Goal: Task Accomplishment & Management: Manage account settings

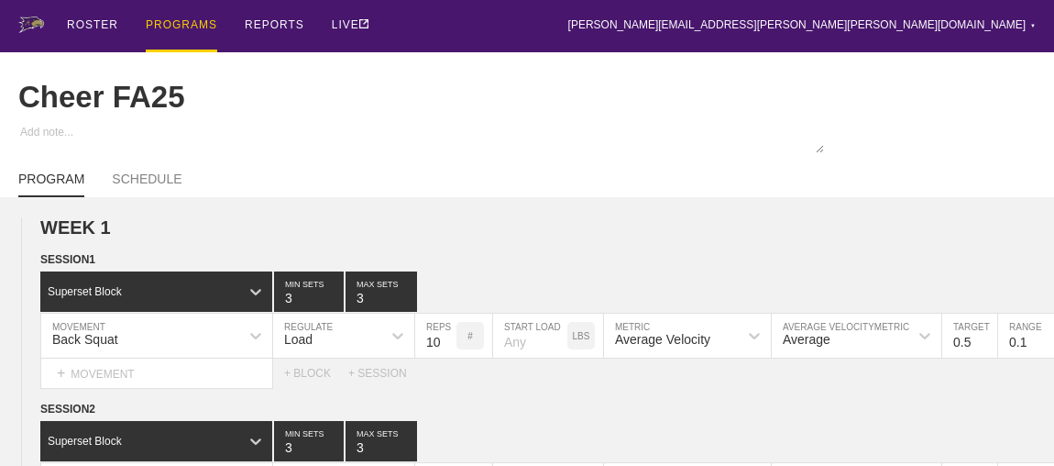
scroll to position [545, 0]
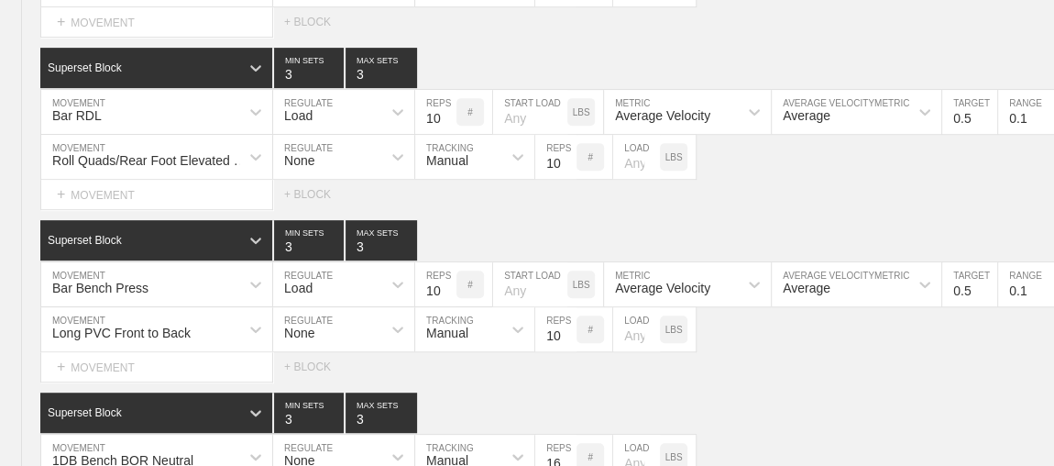
click at [456, 282] on div "#" at bounding box center [474, 284] width 36 height 44
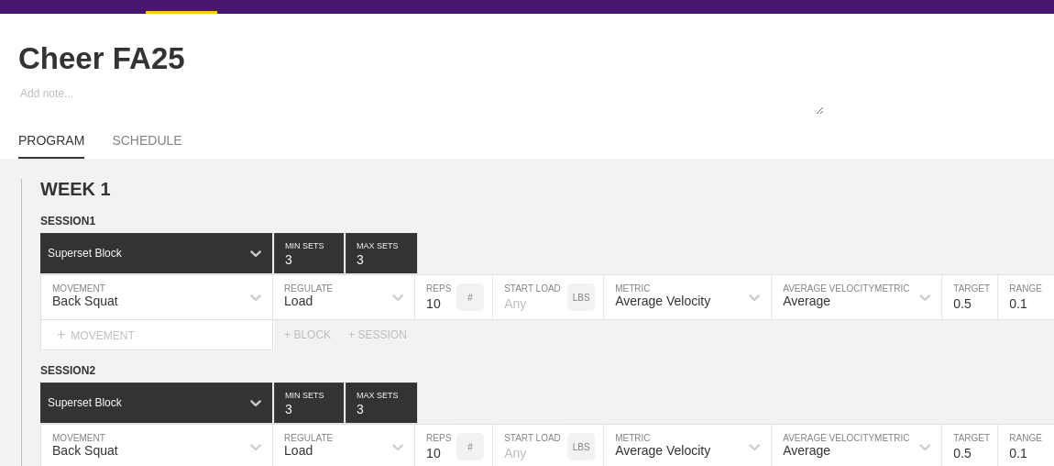
scroll to position [0, 0]
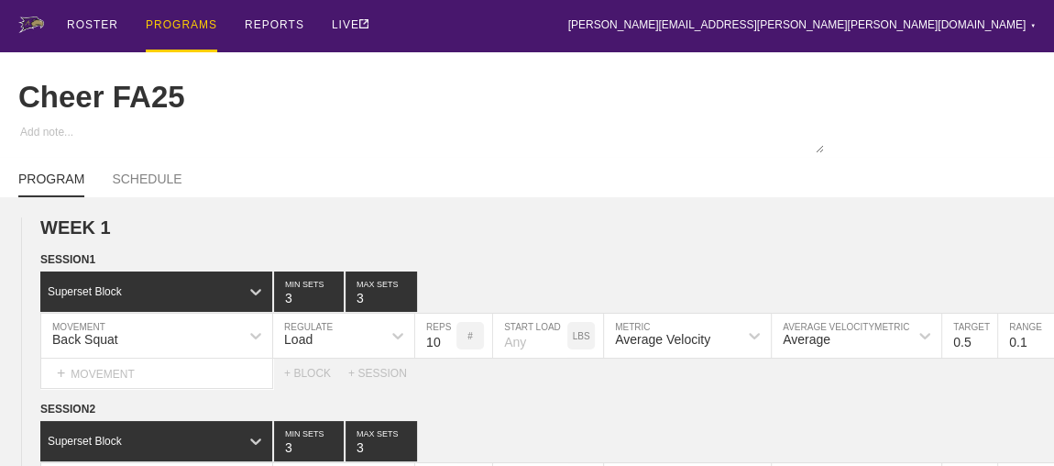
click at [169, 19] on div "PROGRAMS" at bounding box center [181, 26] width 71 height 52
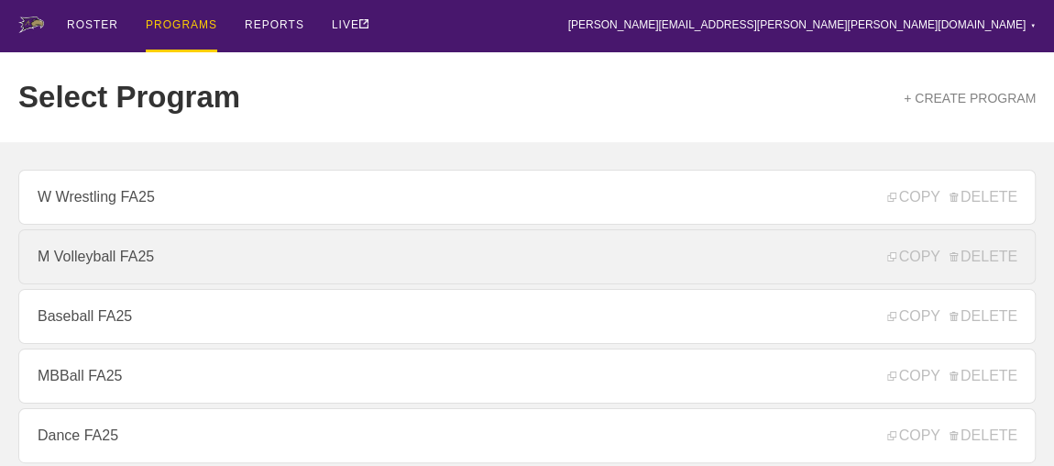
scroll to position [249, 0]
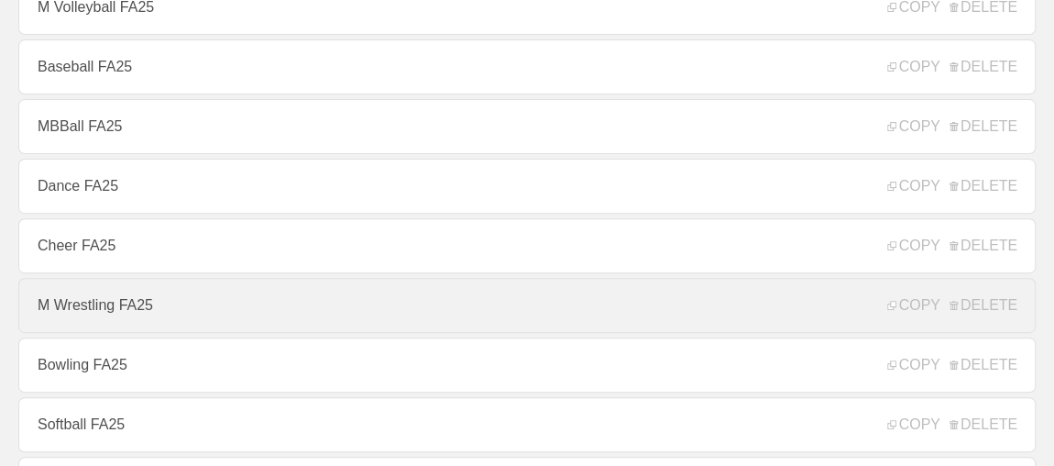
click at [104, 313] on link "M Wrestling FA25" at bounding box center [526, 305] width 1017 height 55
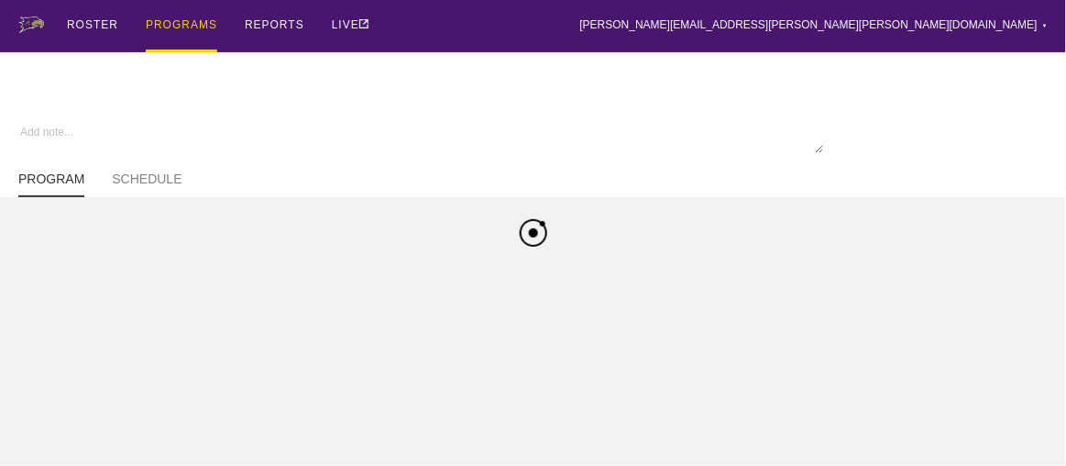
type textarea "x"
type input "M Wrestling FA25"
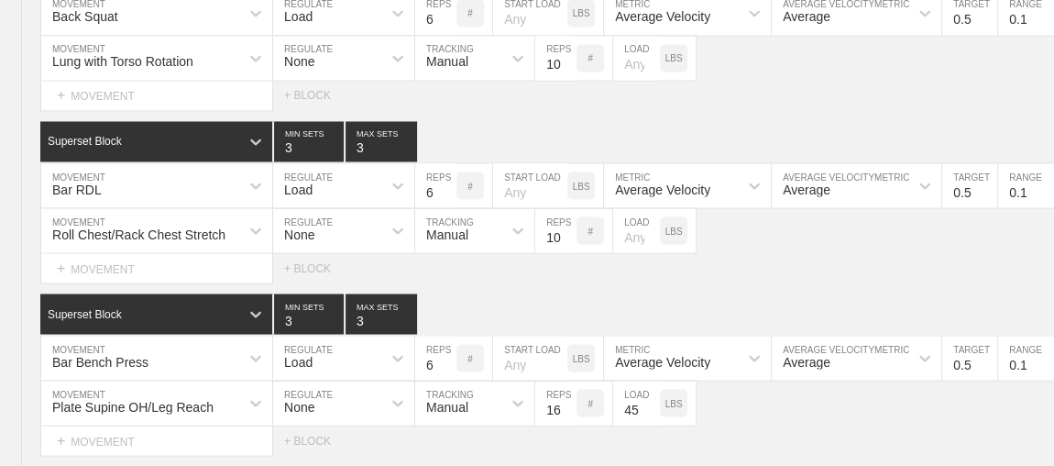
scroll to position [2005, 0]
